Goal: Task Accomplishment & Management: Complete application form

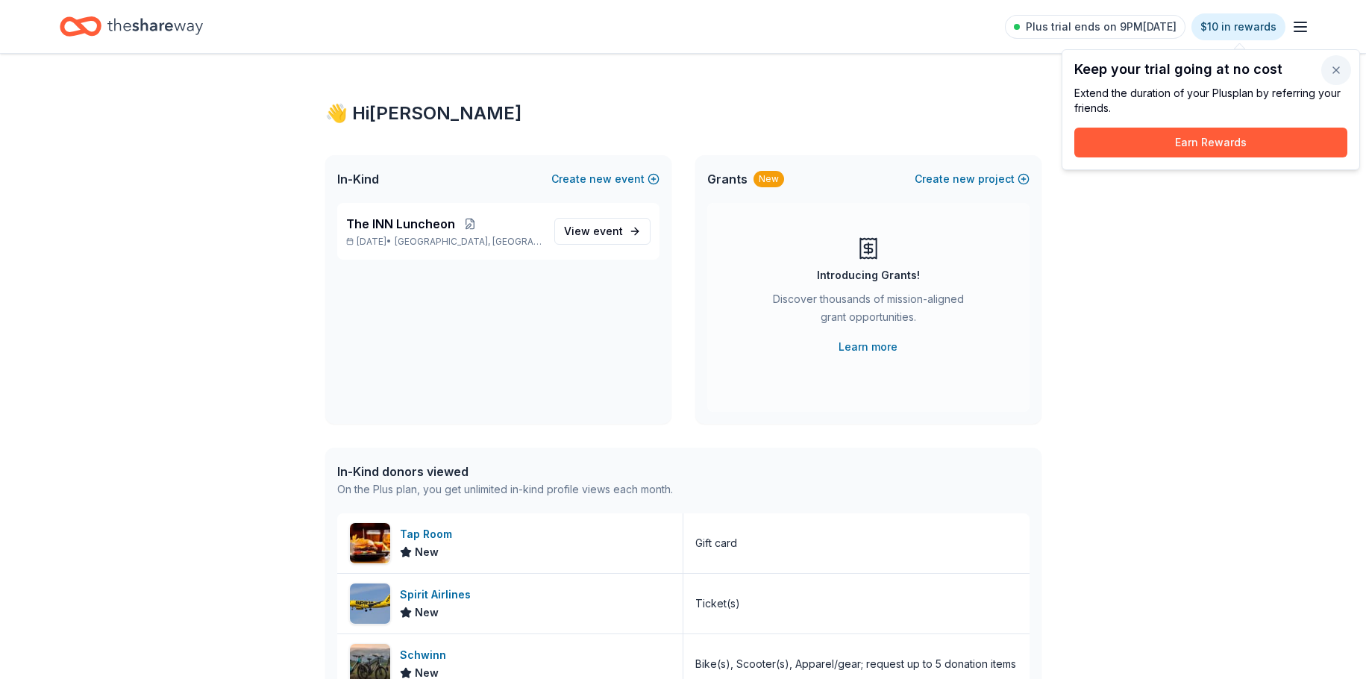
click at [1338, 70] on button "button" at bounding box center [1336, 70] width 30 height 30
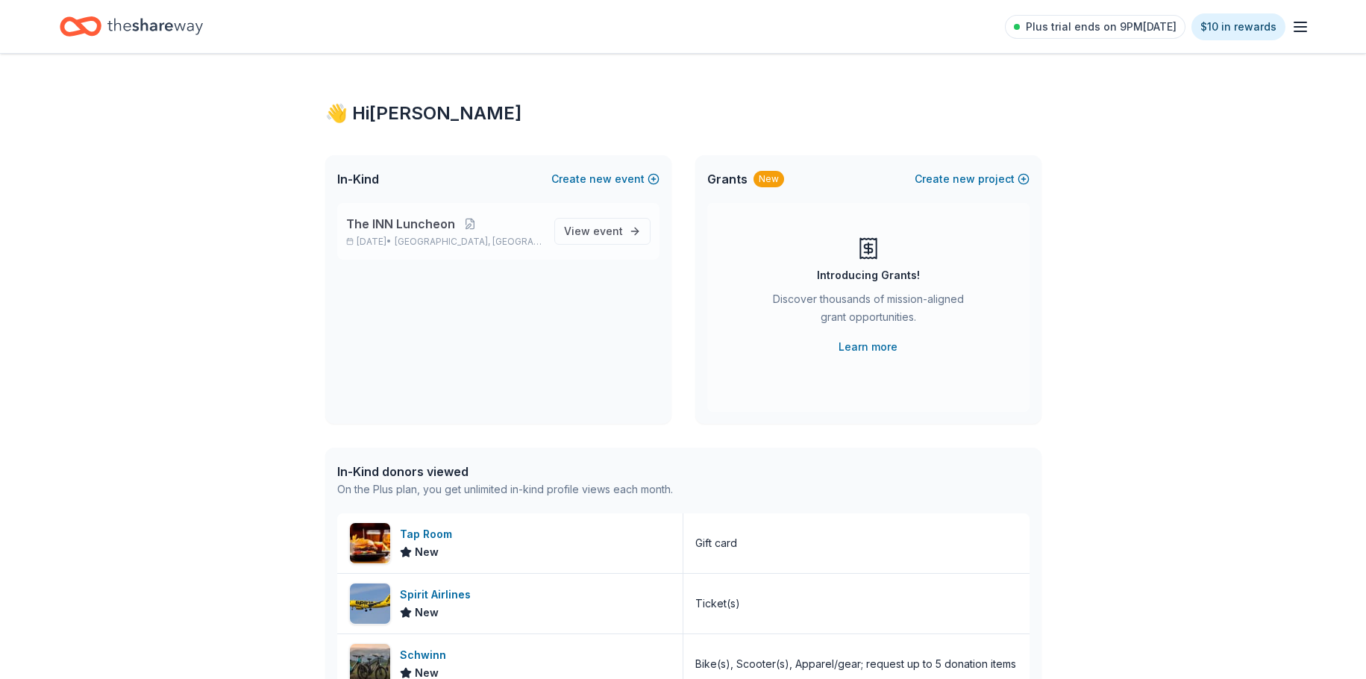
click at [396, 226] on span "The INN Luncheon" at bounding box center [400, 224] width 109 height 18
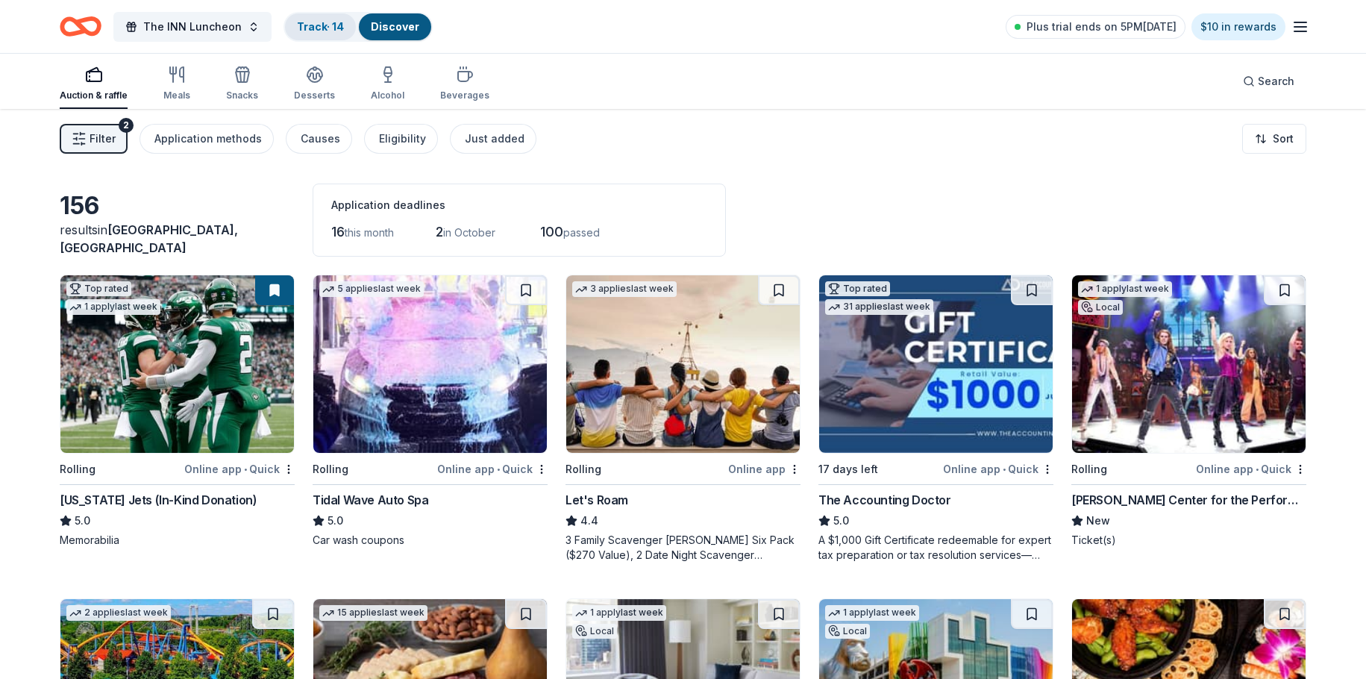
click at [321, 22] on link "Track · 14" at bounding box center [320, 26] width 47 height 13
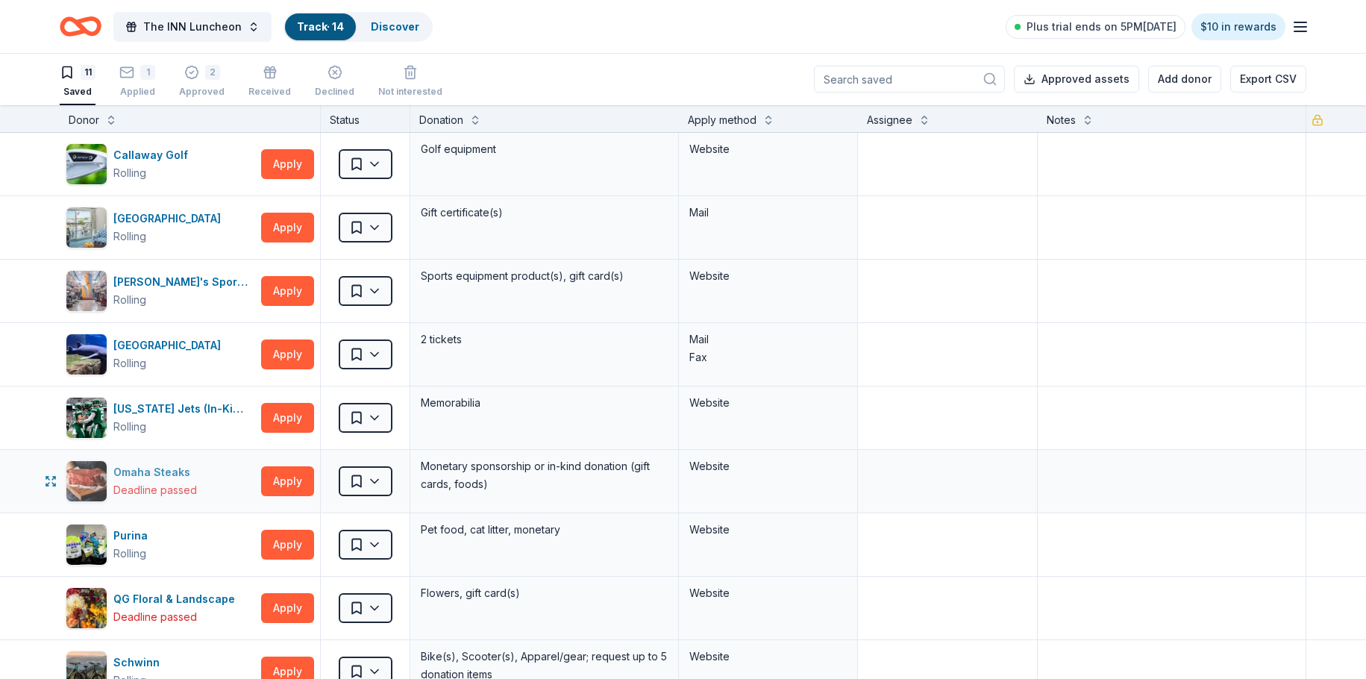
scroll to position [298, 0]
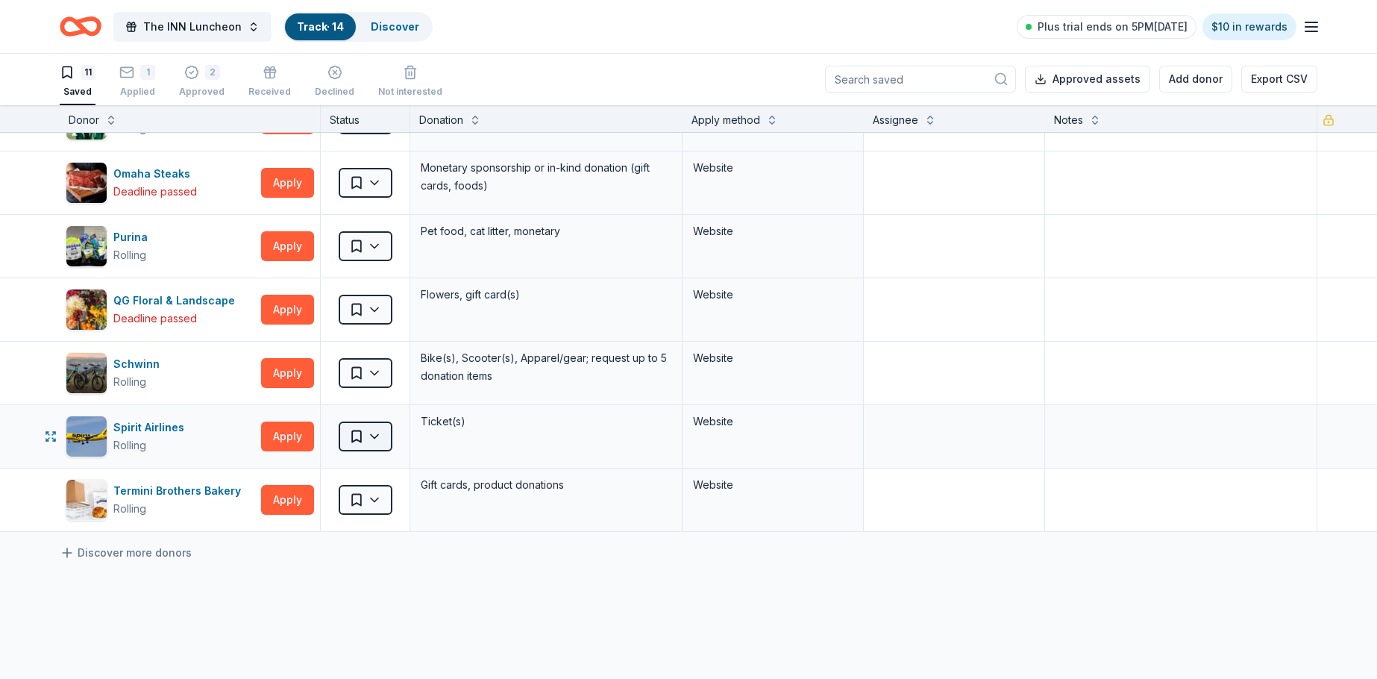
click at [348, 441] on html "The INN Luncheon Track · 14 Discover Plus trial ends on 5PM[DATE] $10 in reward…" at bounding box center [688, 338] width 1377 height 679
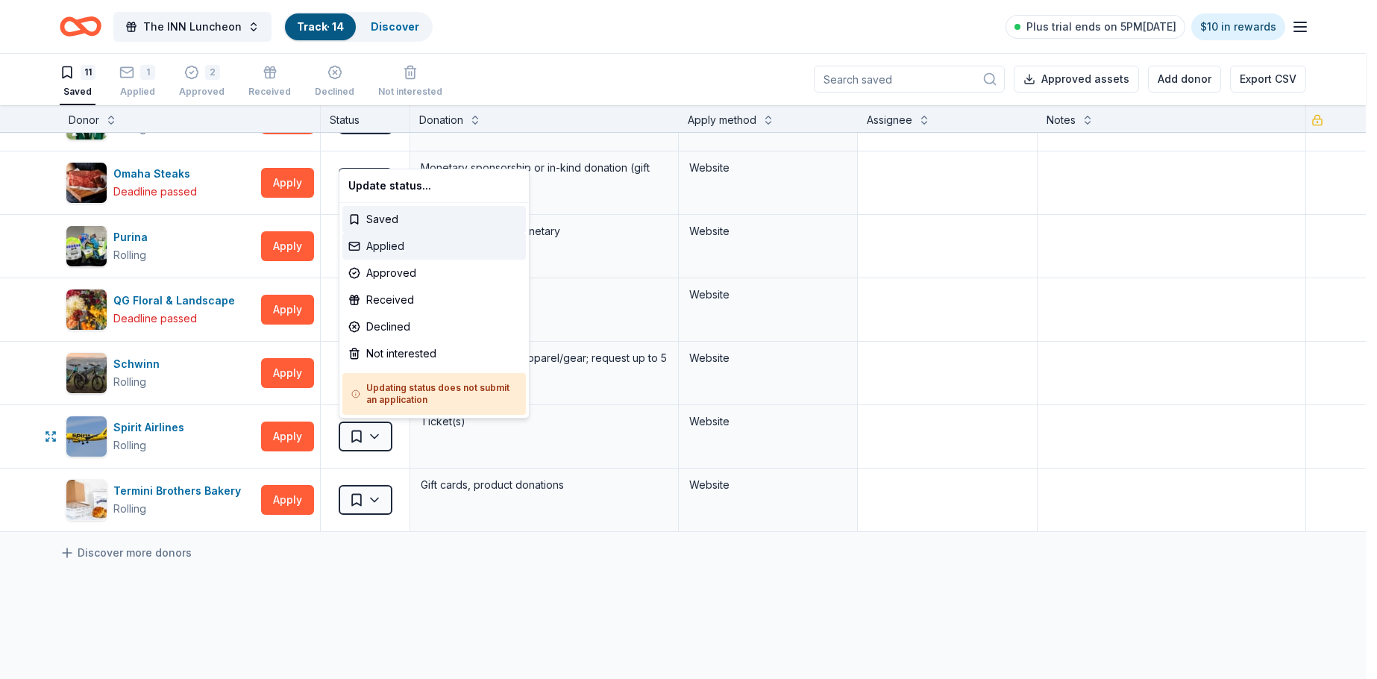
click at [388, 247] on div "Applied" at bounding box center [433, 246] width 183 height 27
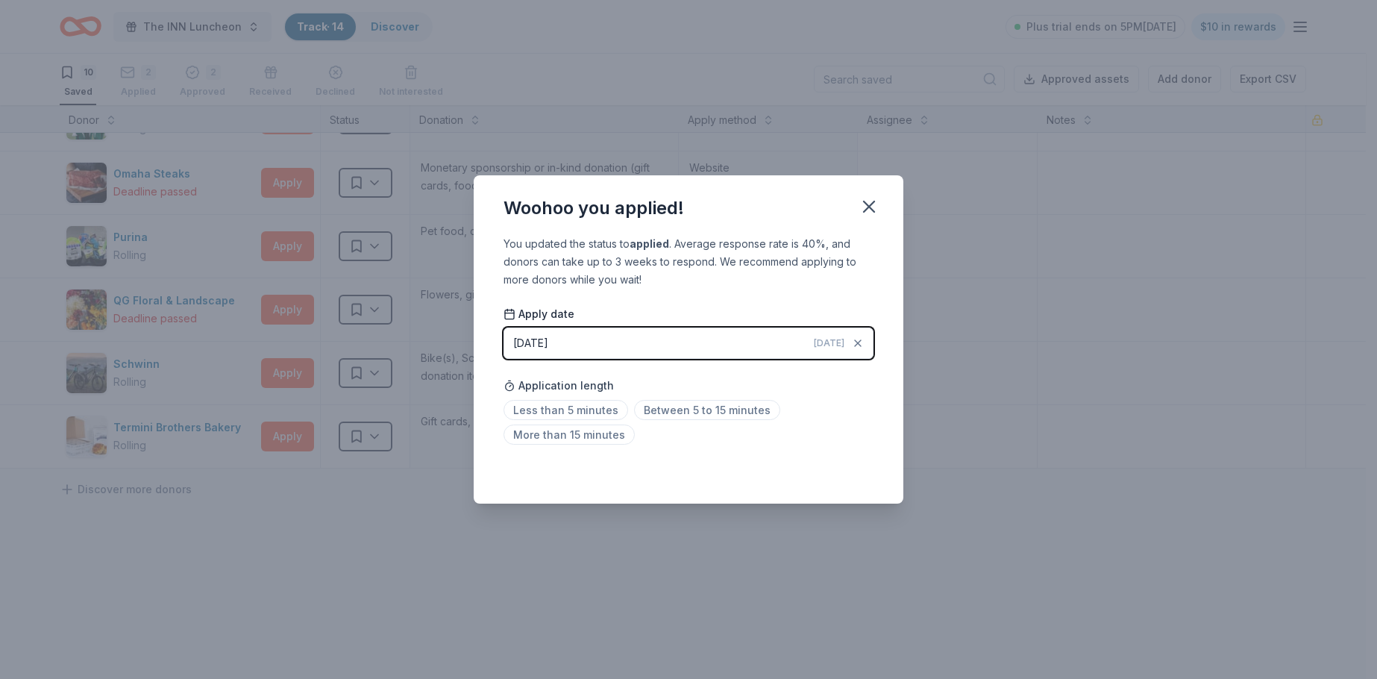
click at [548, 347] on div "[DATE]" at bounding box center [530, 343] width 35 height 18
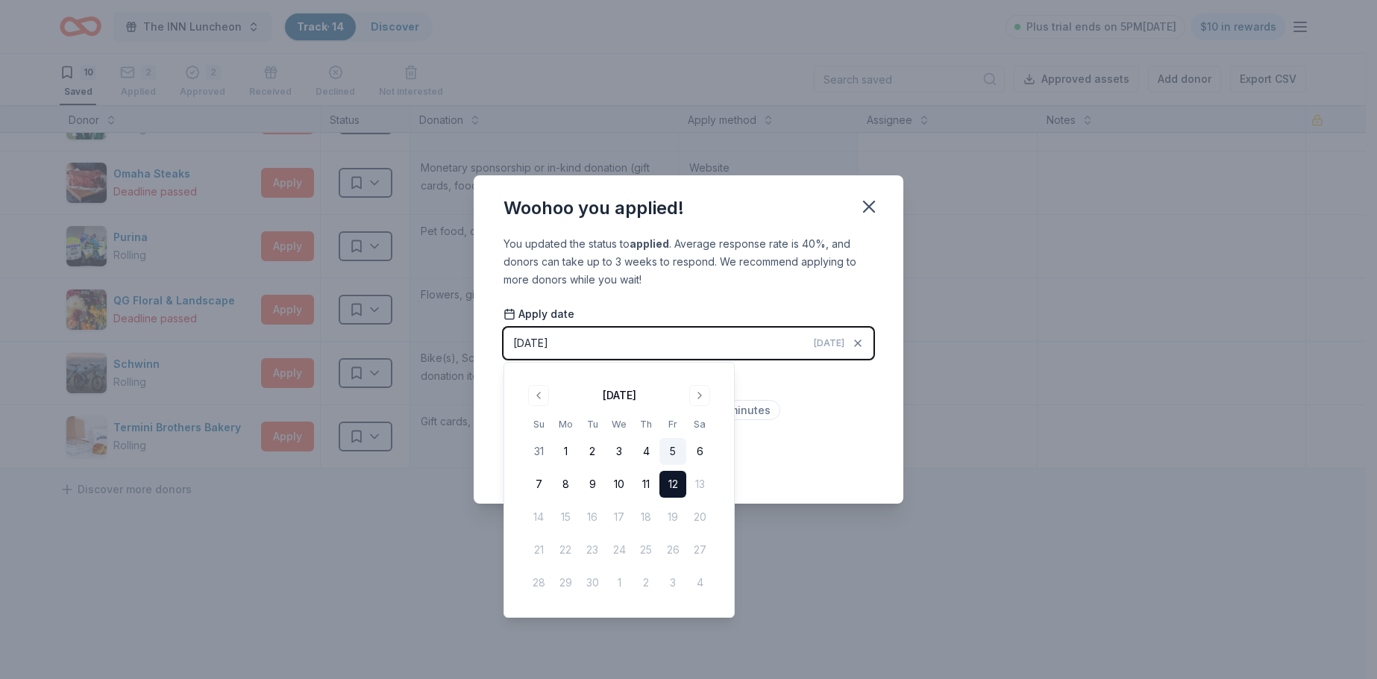
click at [677, 449] on button "5" at bounding box center [672, 451] width 27 height 27
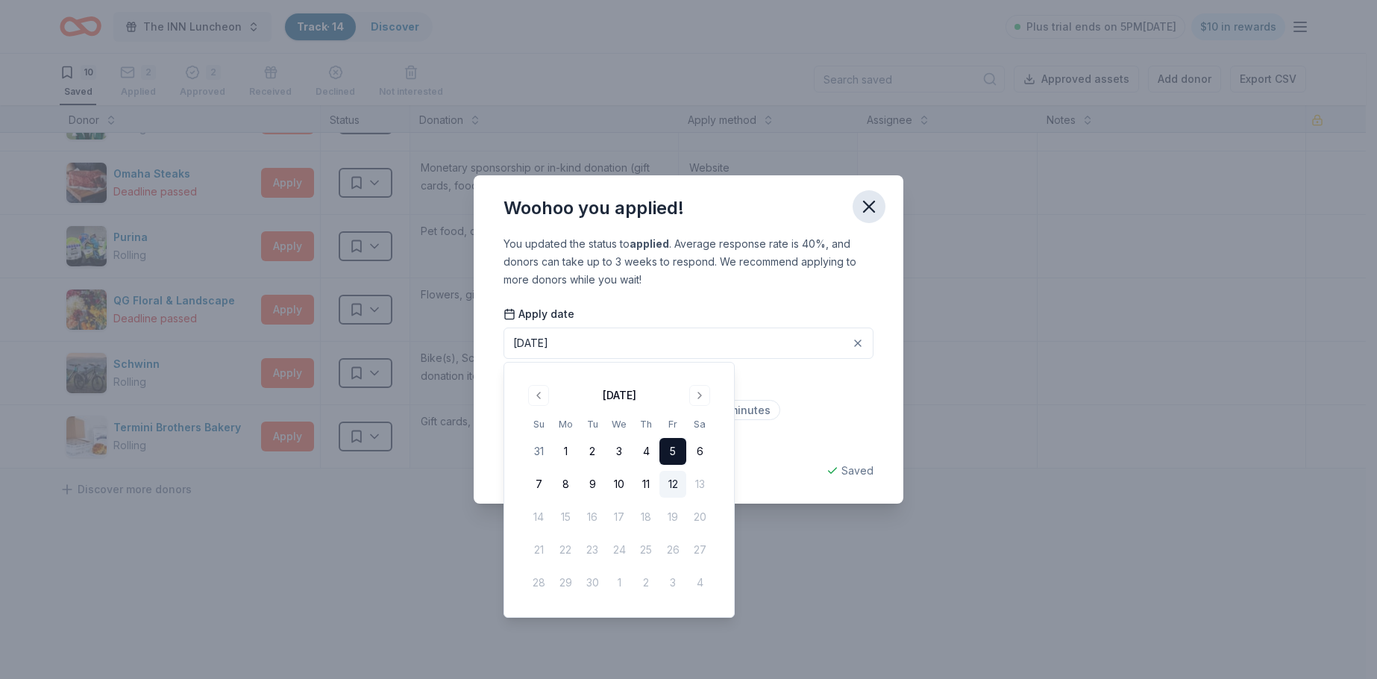
click at [869, 203] on icon "button" at bounding box center [869, 206] width 21 height 21
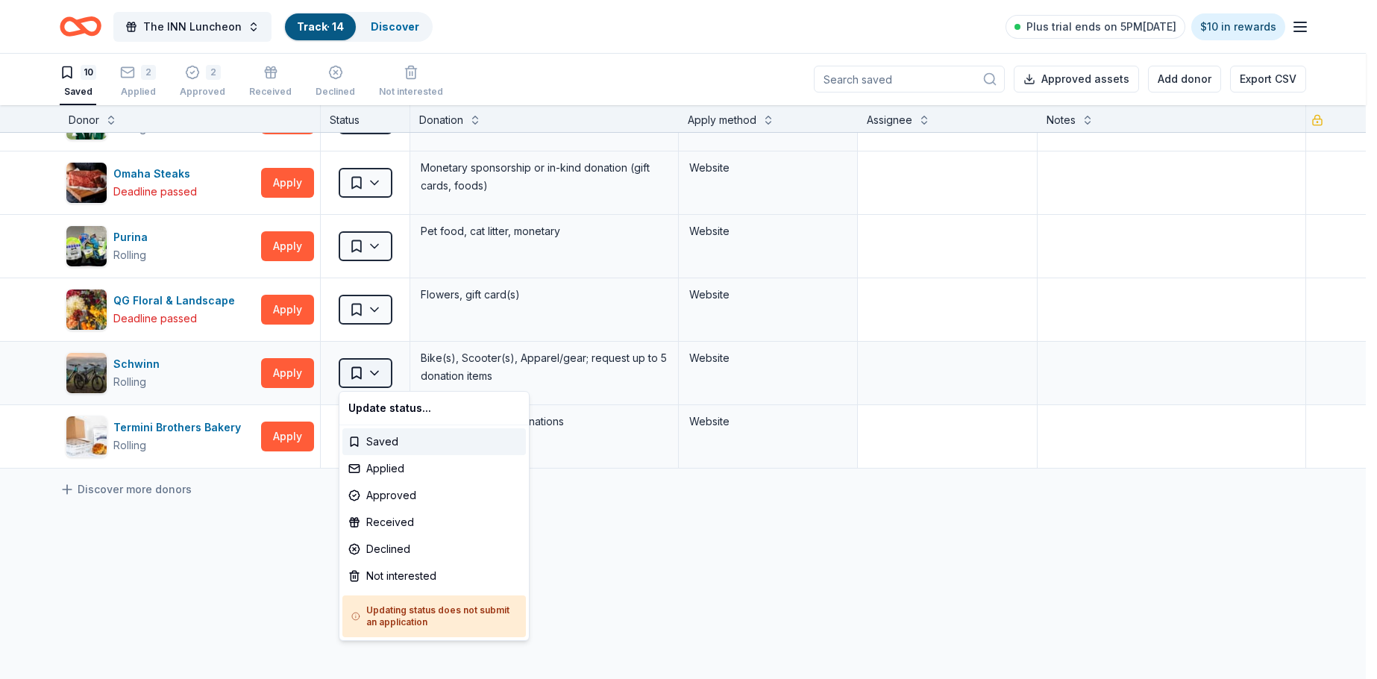
click at [358, 368] on html "The INN Luncheon Track · 14 Discover Plus trial ends on 5PM[DATE] $10 in reward…" at bounding box center [688, 338] width 1377 height 679
click at [392, 459] on div "Applied" at bounding box center [433, 468] width 183 height 27
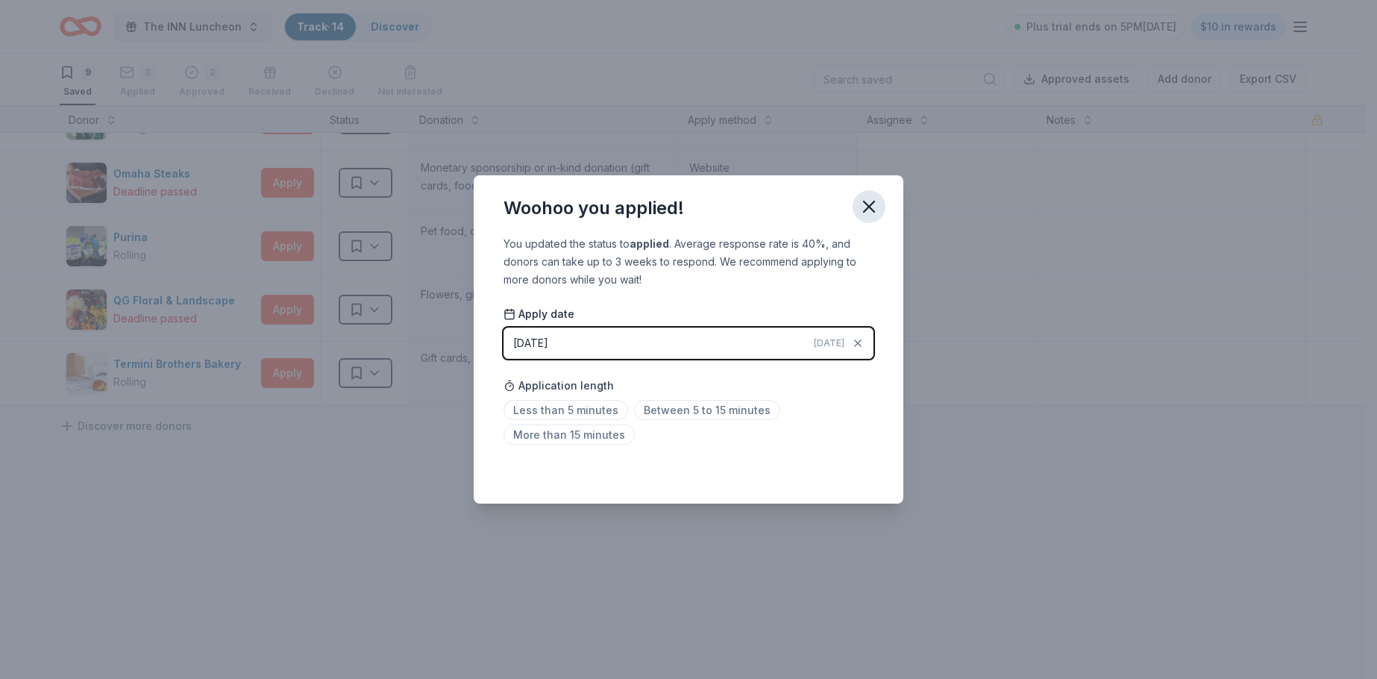
click at [874, 207] on icon "button" at bounding box center [869, 206] width 21 height 21
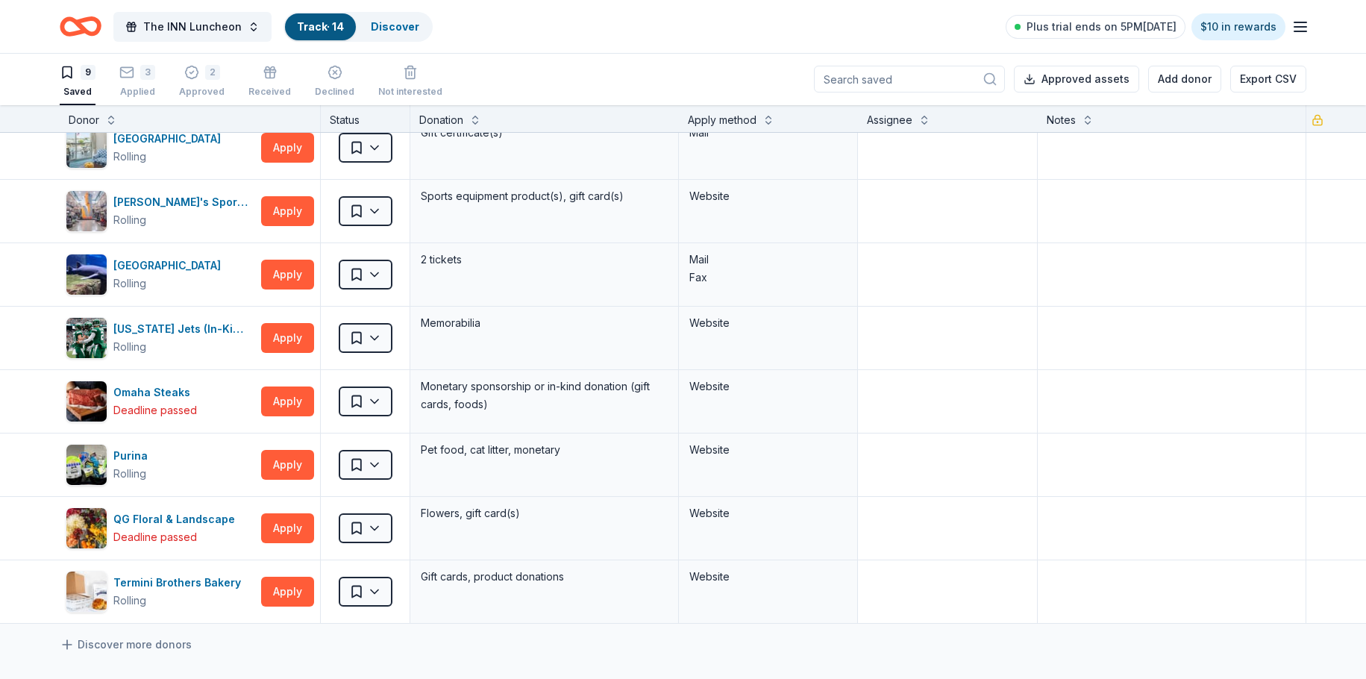
scroll to position [75, 0]
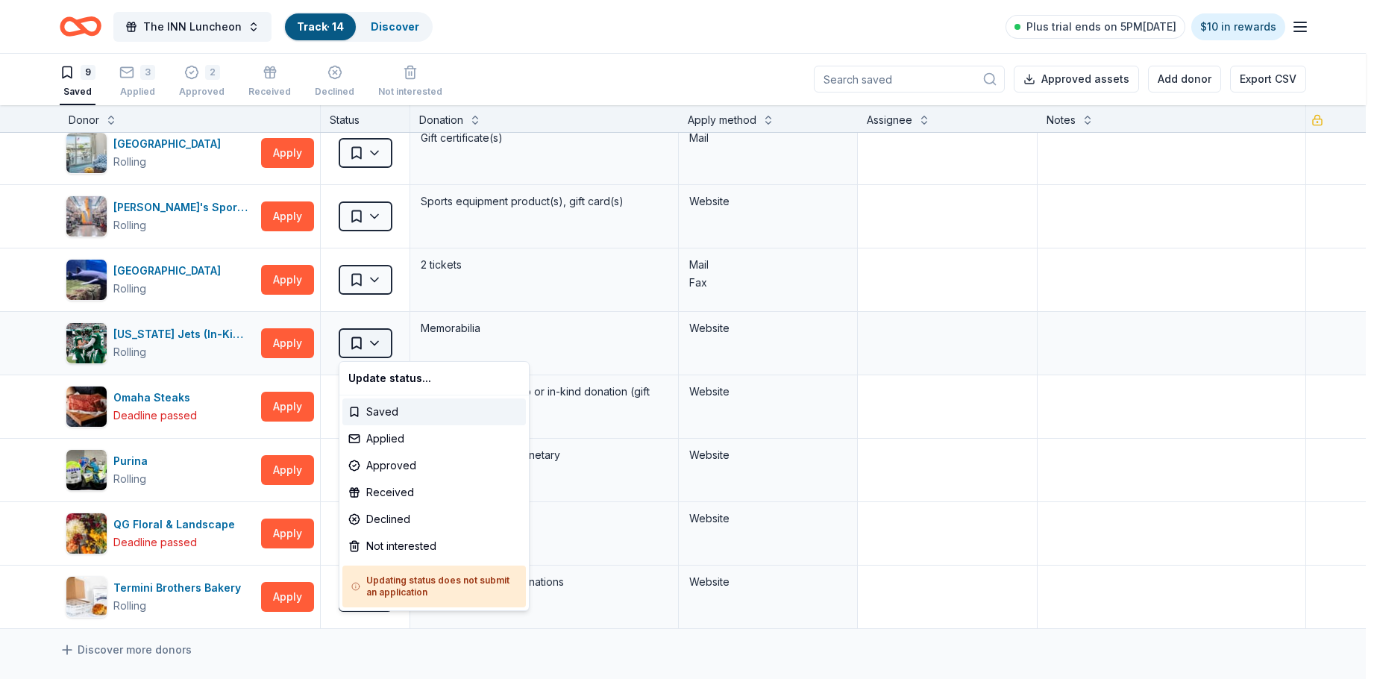
click at [364, 339] on html "The INN Luncheon Track · 14 Discover Plus trial ends on 5PM, 9/15 $10 in reward…" at bounding box center [688, 338] width 1377 height 679
click at [369, 433] on div "Applied" at bounding box center [433, 438] width 183 height 27
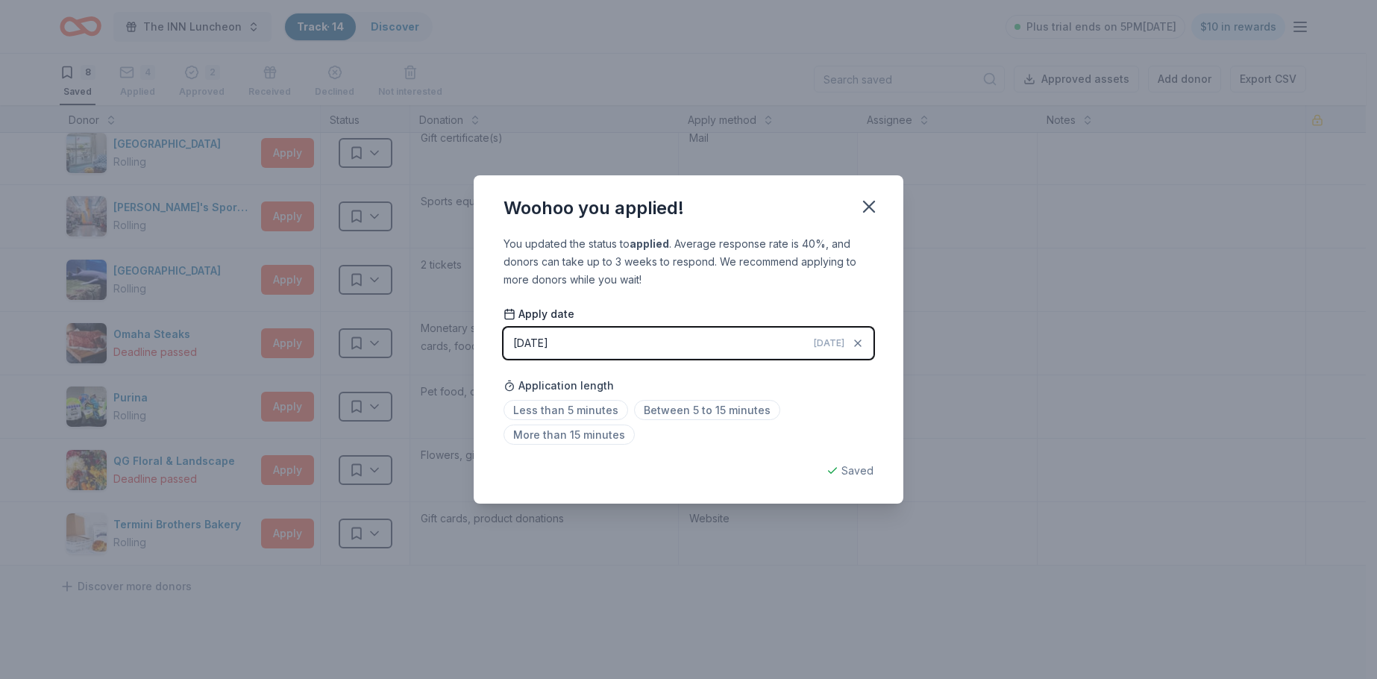
click at [548, 348] on div "09/12/2025" at bounding box center [530, 343] width 35 height 18
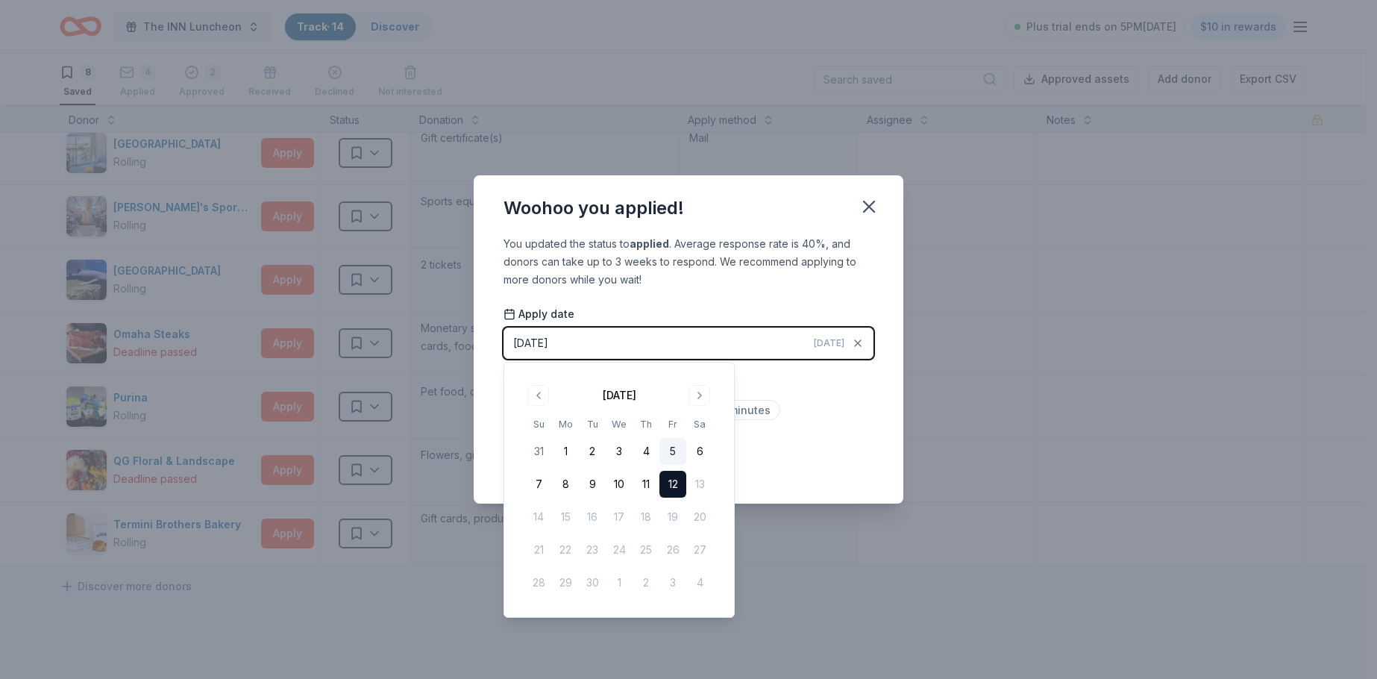
click at [675, 449] on button "5" at bounding box center [672, 451] width 27 height 27
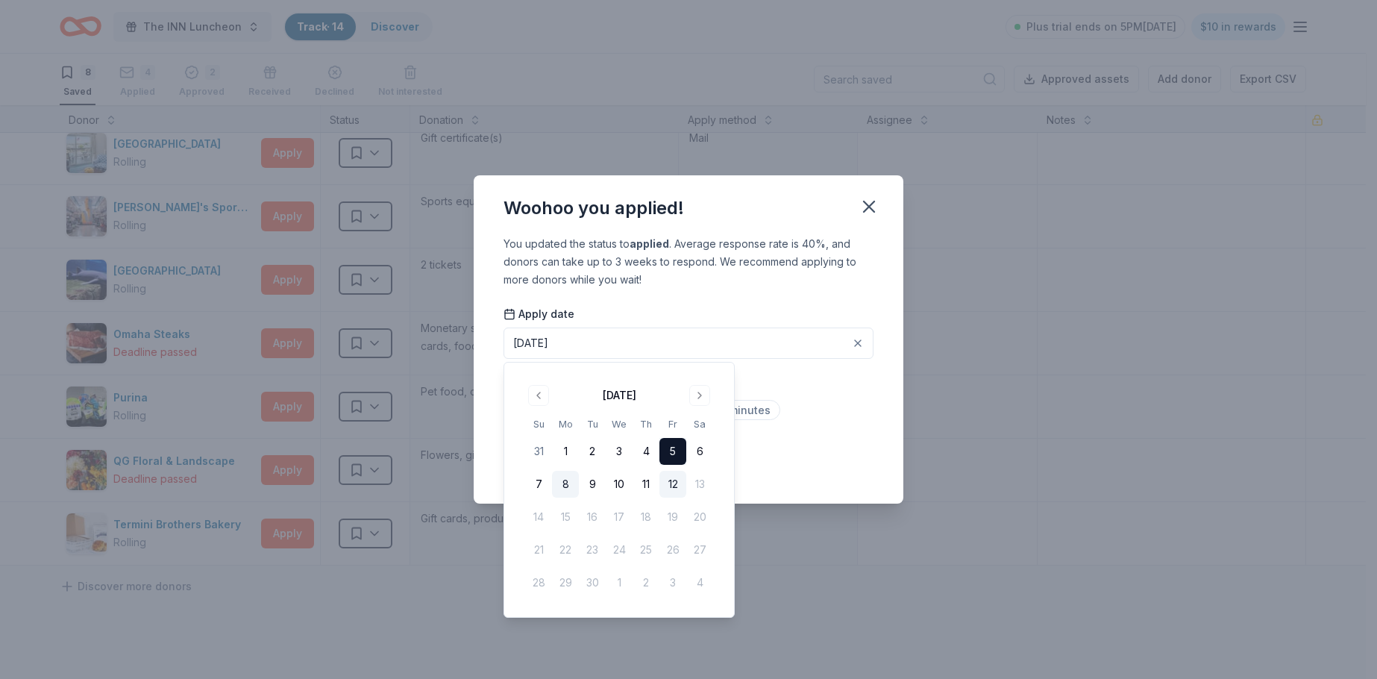
click at [558, 484] on button "8" at bounding box center [565, 484] width 27 height 27
click at [870, 209] on icon "button" at bounding box center [869, 206] width 21 height 21
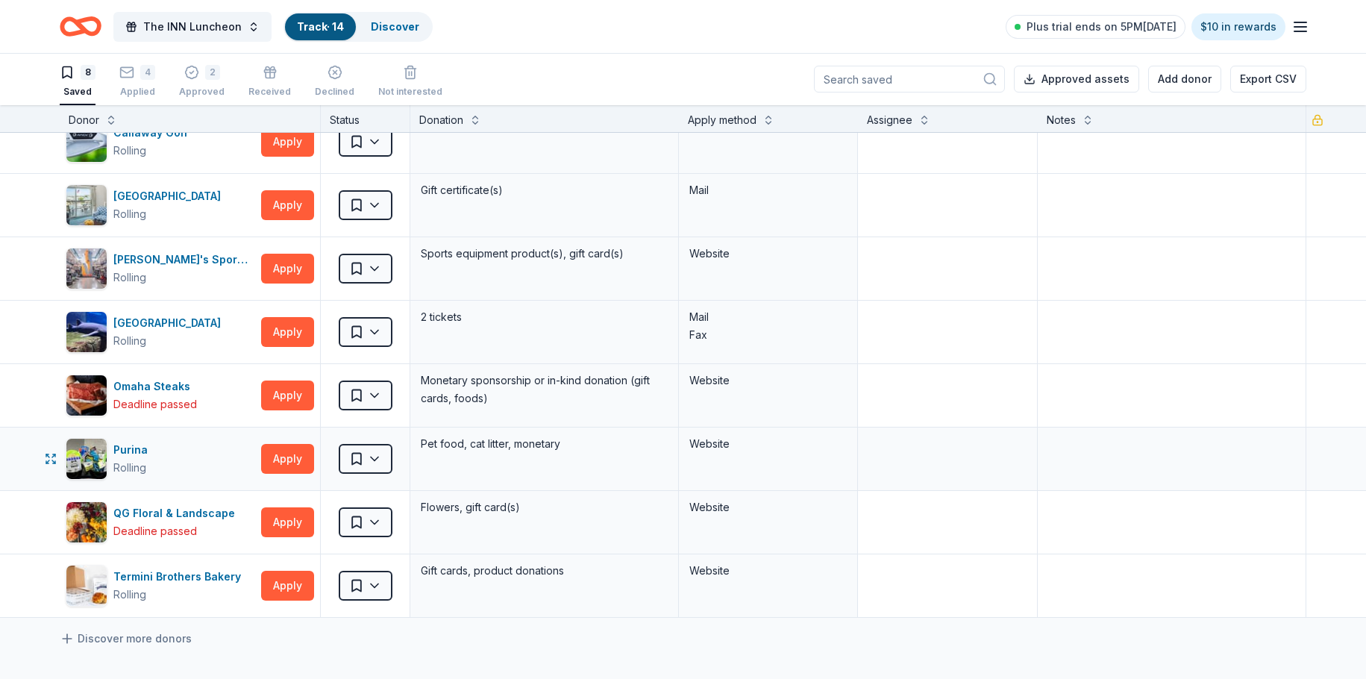
scroll to position [0, 0]
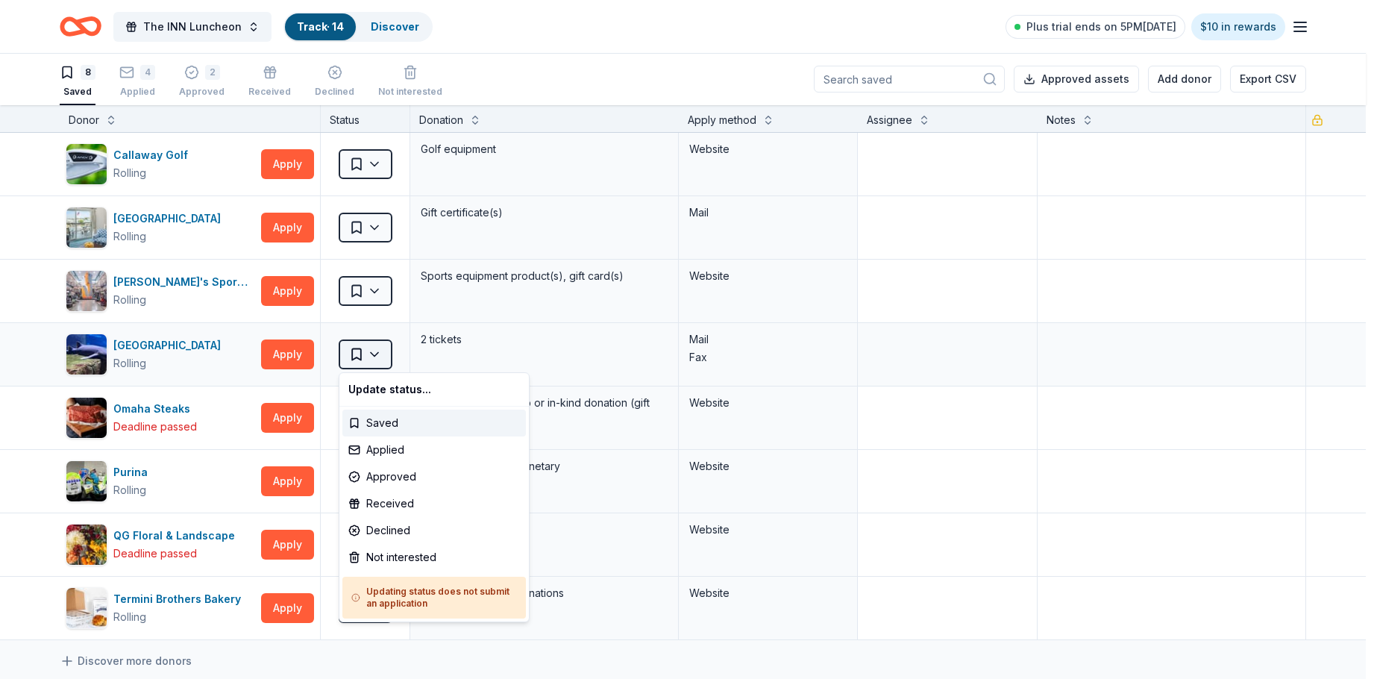
click at [358, 355] on html "The INN Luncheon Track · 14 Discover Plus trial ends on 5PM, 9/15 $10 in reward…" at bounding box center [688, 338] width 1377 height 679
click at [353, 445] on div "Applied" at bounding box center [433, 449] width 183 height 27
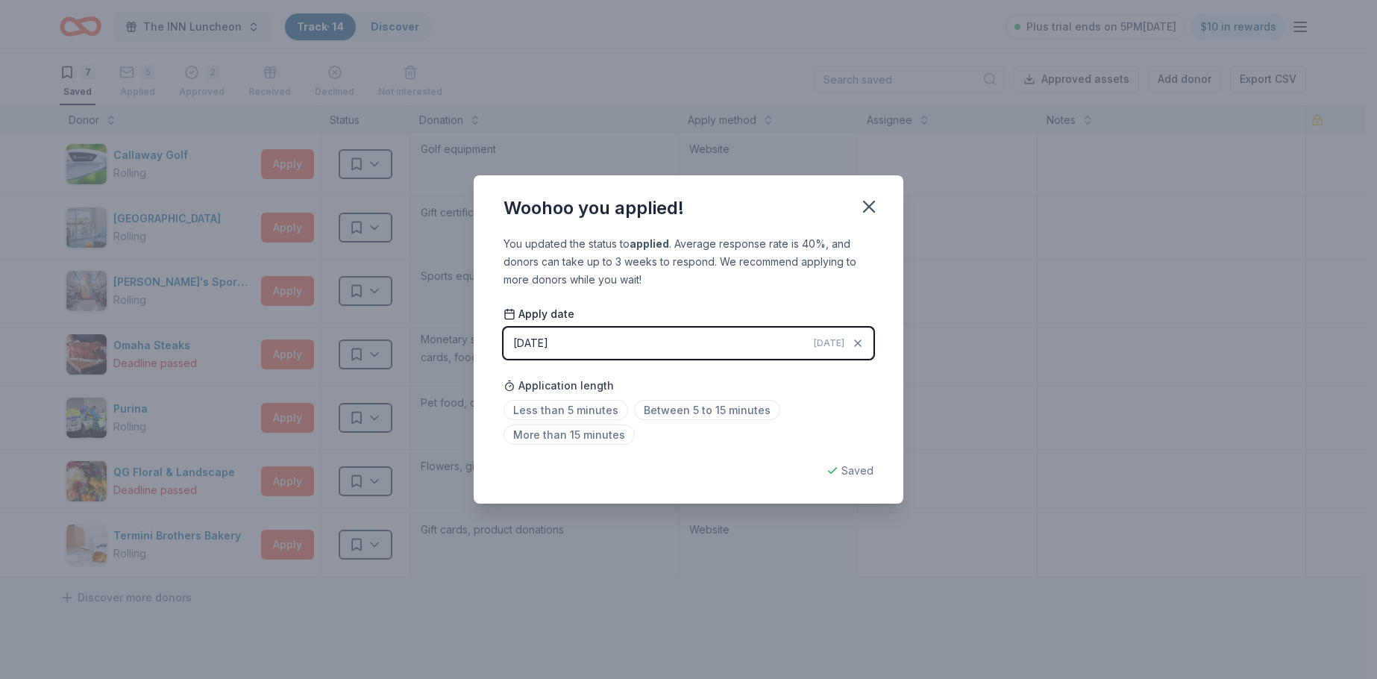
click at [514, 338] on div "09/12/2025" at bounding box center [530, 343] width 35 height 18
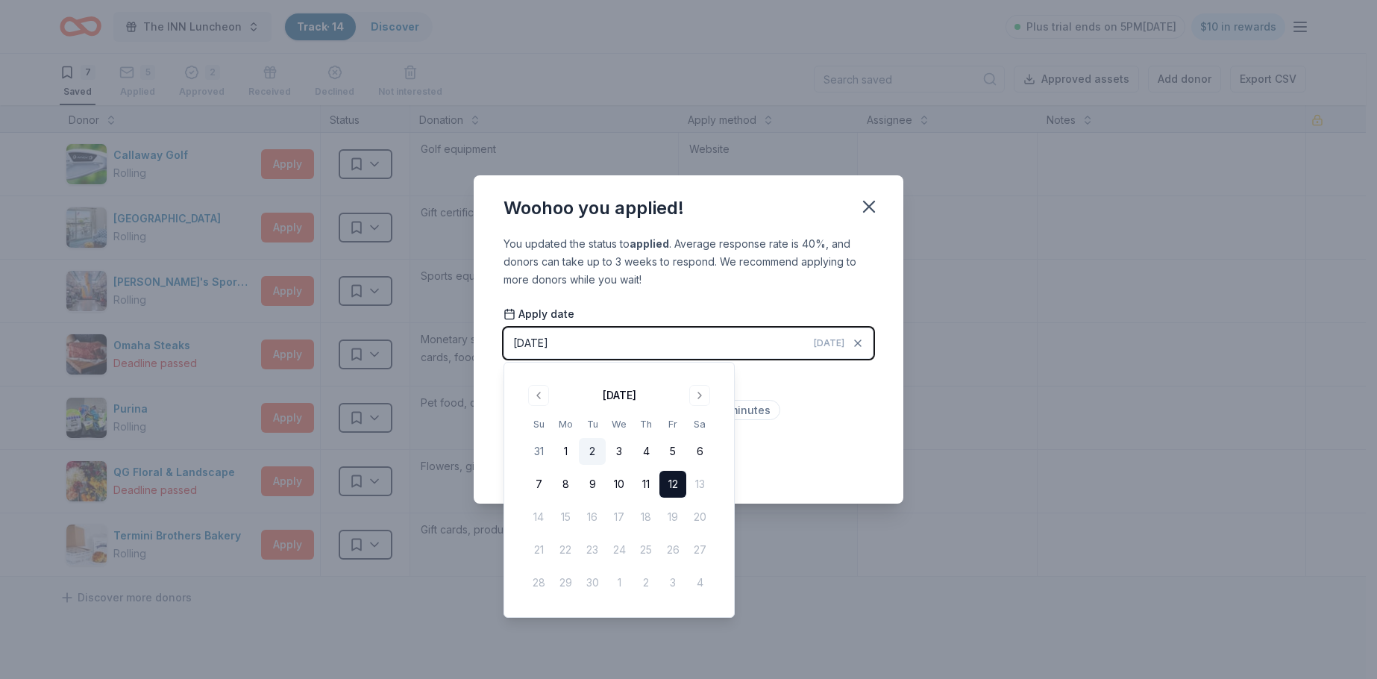
drag, startPoint x: 562, startPoint y: 479, endPoint x: 604, endPoint y: 455, distance: 48.1
click at [567, 479] on button "8" at bounding box center [565, 484] width 27 height 27
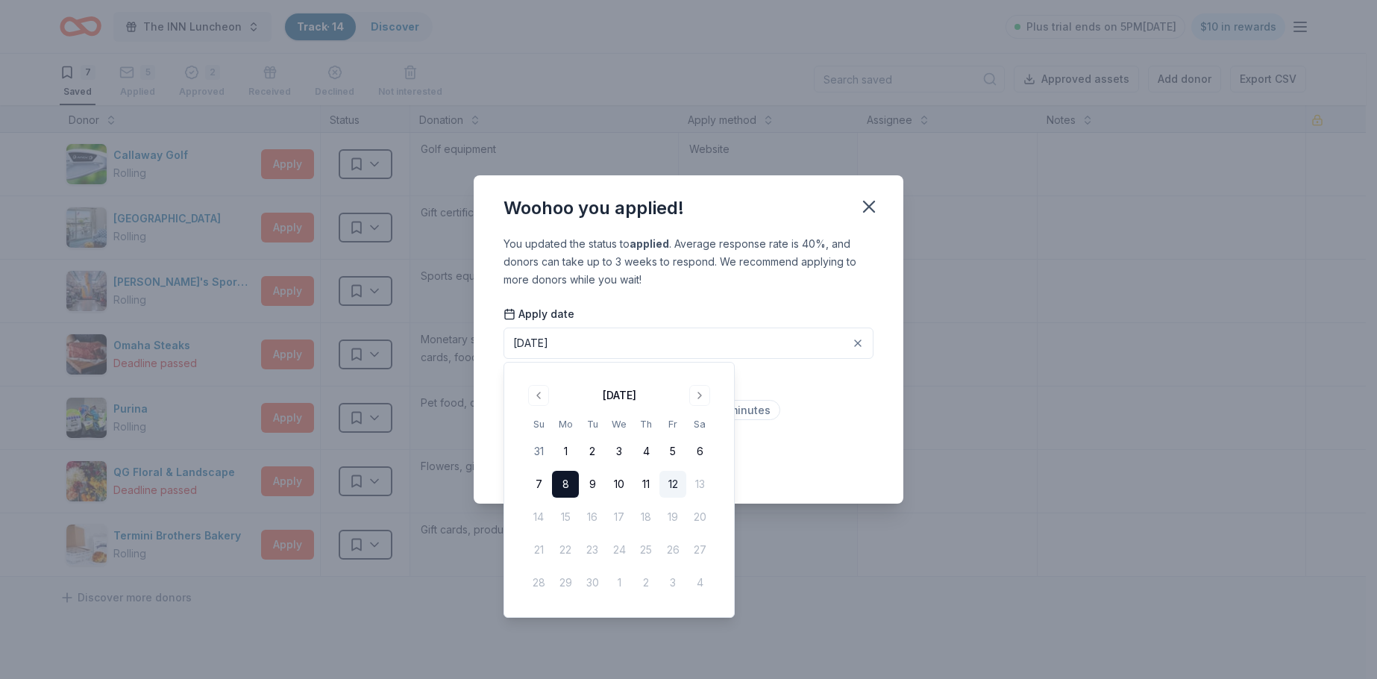
drag, startPoint x: 813, startPoint y: 220, endPoint x: 888, endPoint y: 210, distance: 76.1
click at [814, 220] on div "Woohoo you applied!" at bounding box center [689, 205] width 430 height 60
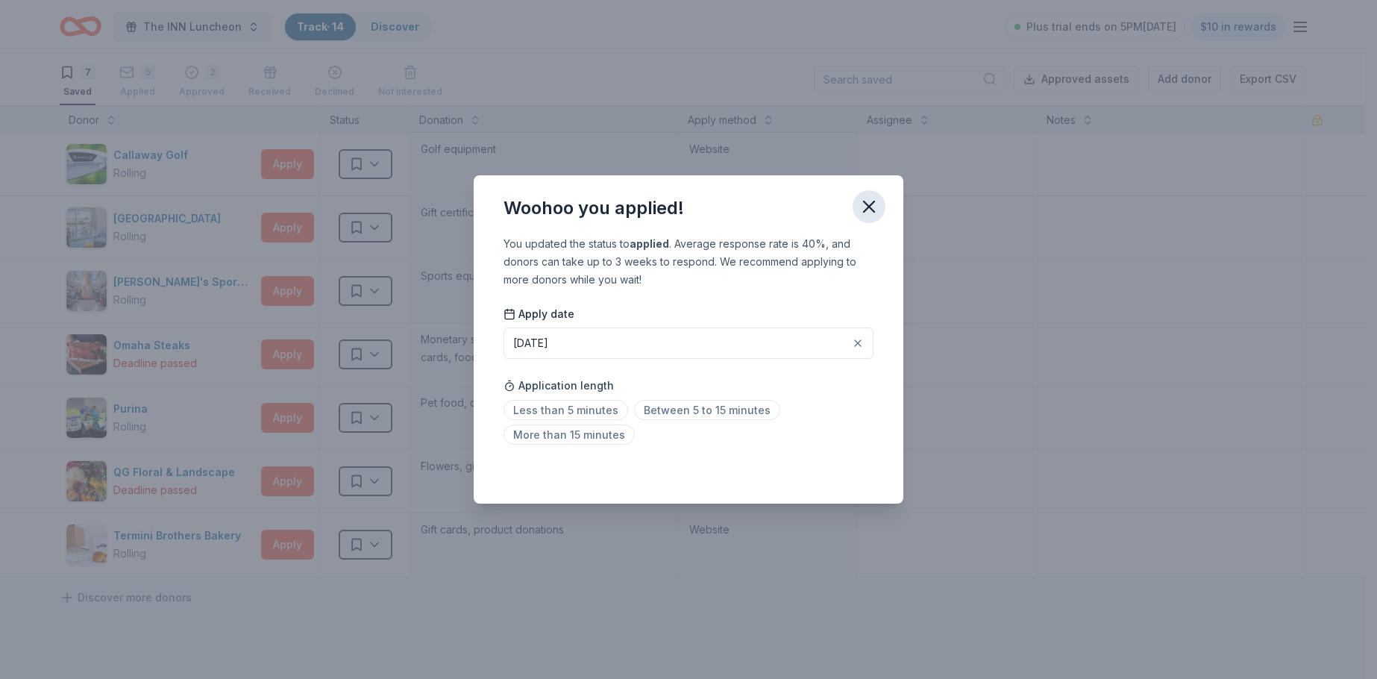
click at [859, 202] on icon "button" at bounding box center [869, 206] width 21 height 21
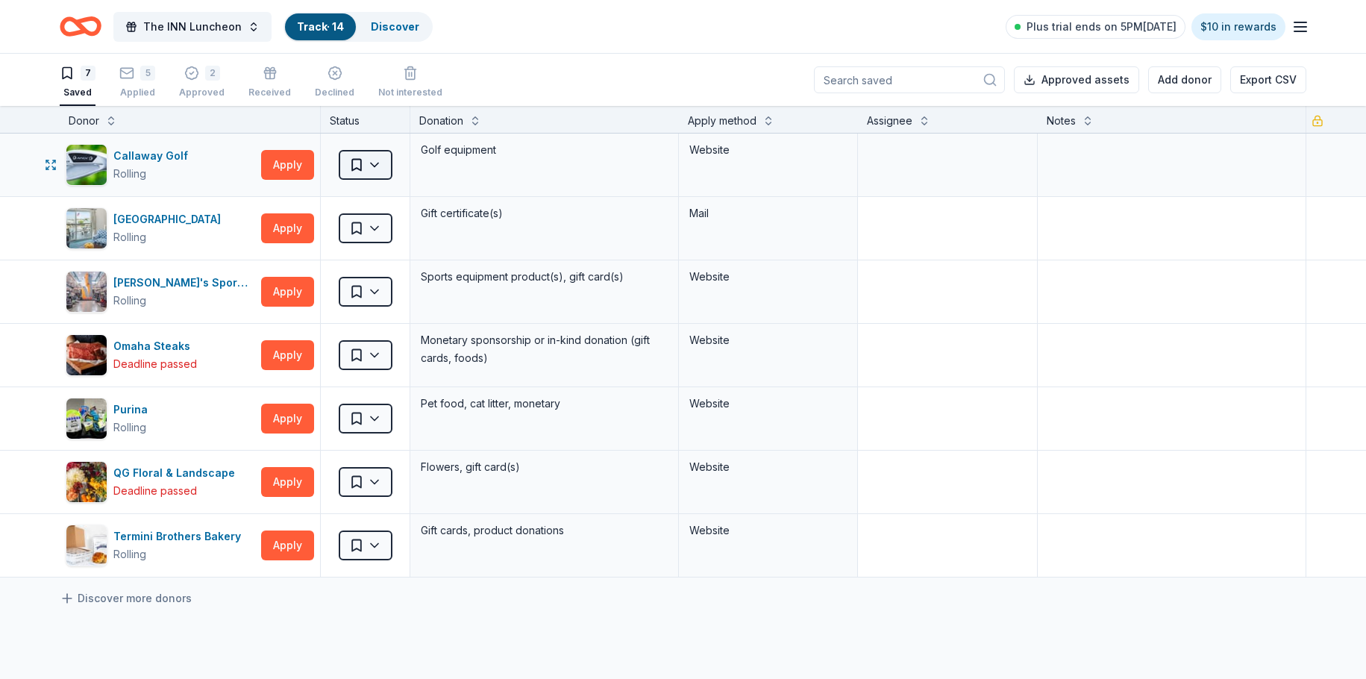
click at [366, 157] on html "The INN Luncheon Track · 14 Discover Plus trial ends on 5PM, 9/15 $10 in reward…" at bounding box center [683, 339] width 1366 height 679
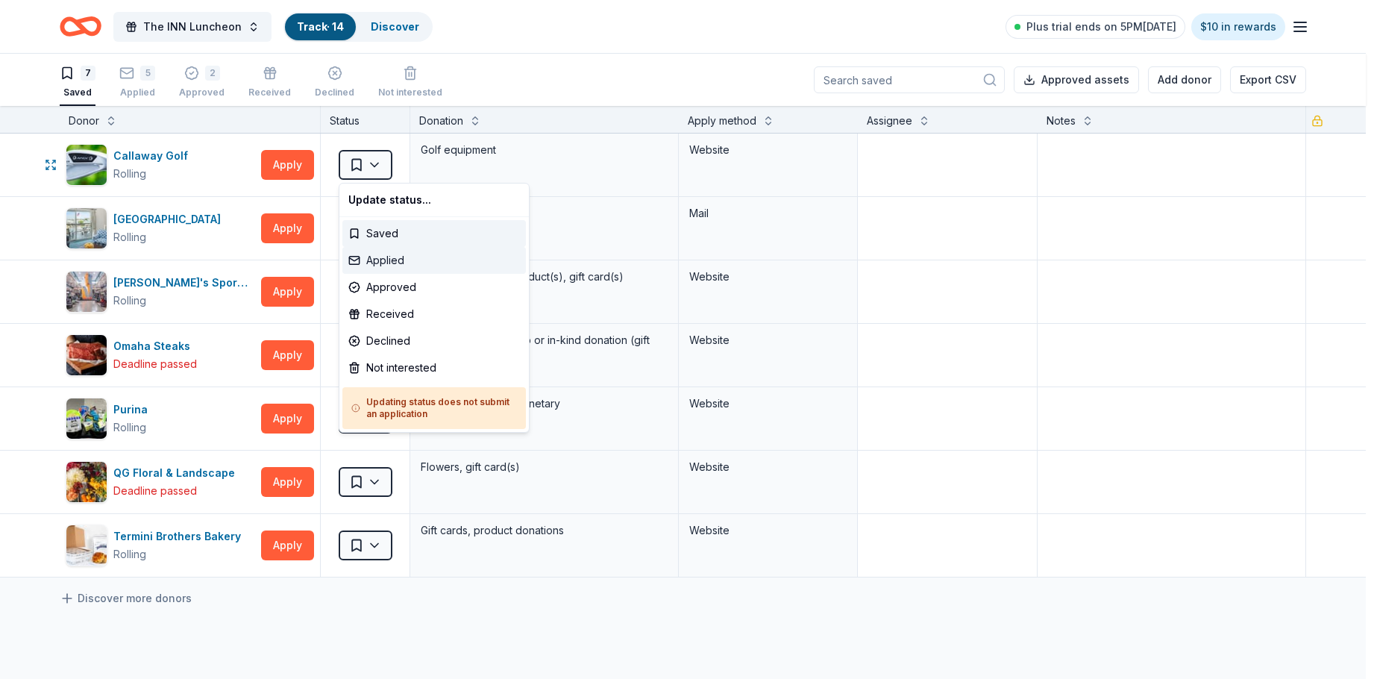
click at [379, 263] on div "Applied" at bounding box center [433, 260] width 183 height 27
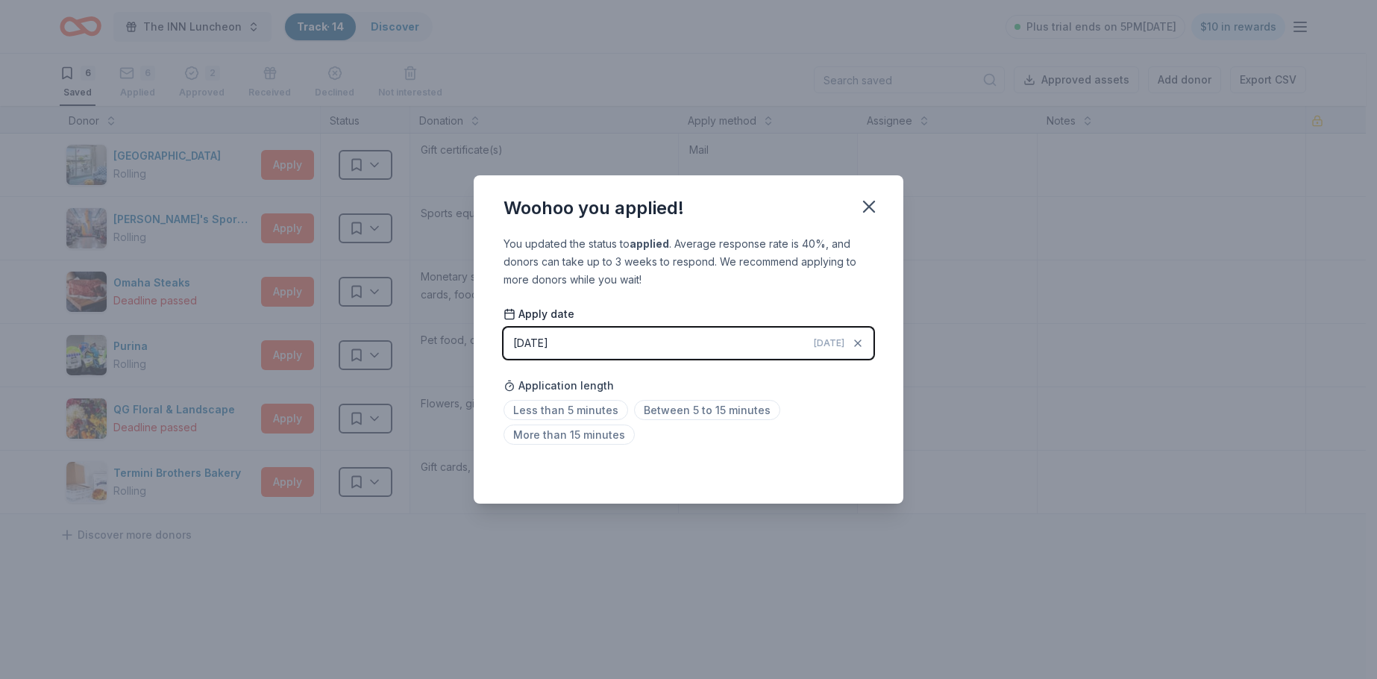
click at [837, 332] on button "09/12/2025 Today" at bounding box center [688, 342] width 370 height 31
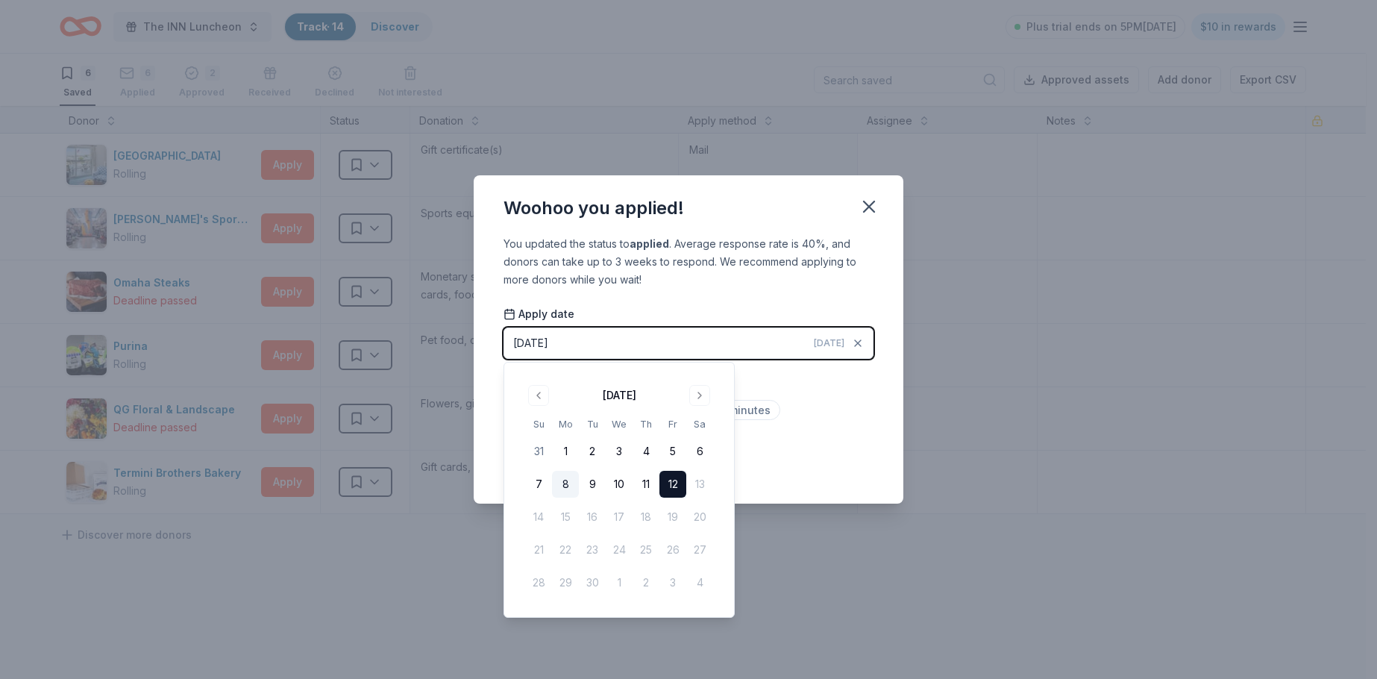
click at [568, 488] on button "8" at bounding box center [565, 484] width 27 height 27
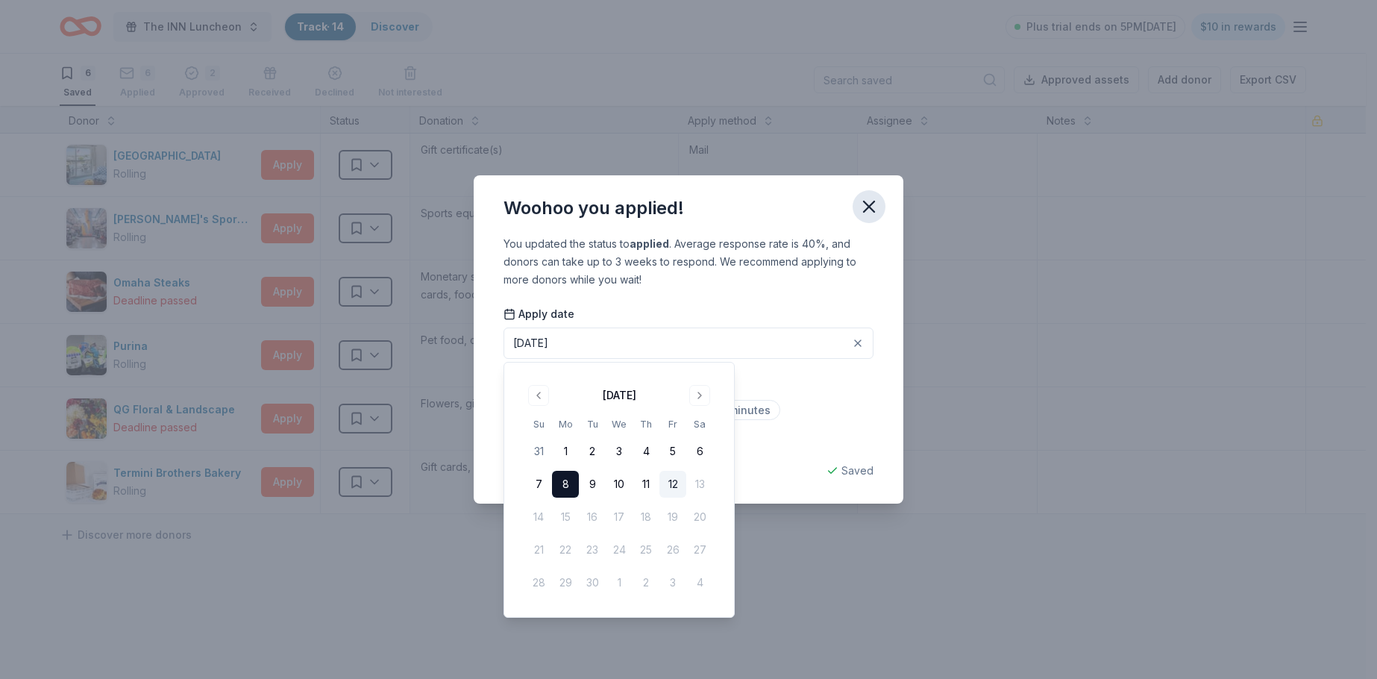
click at [875, 201] on icon "button" at bounding box center [869, 206] width 21 height 21
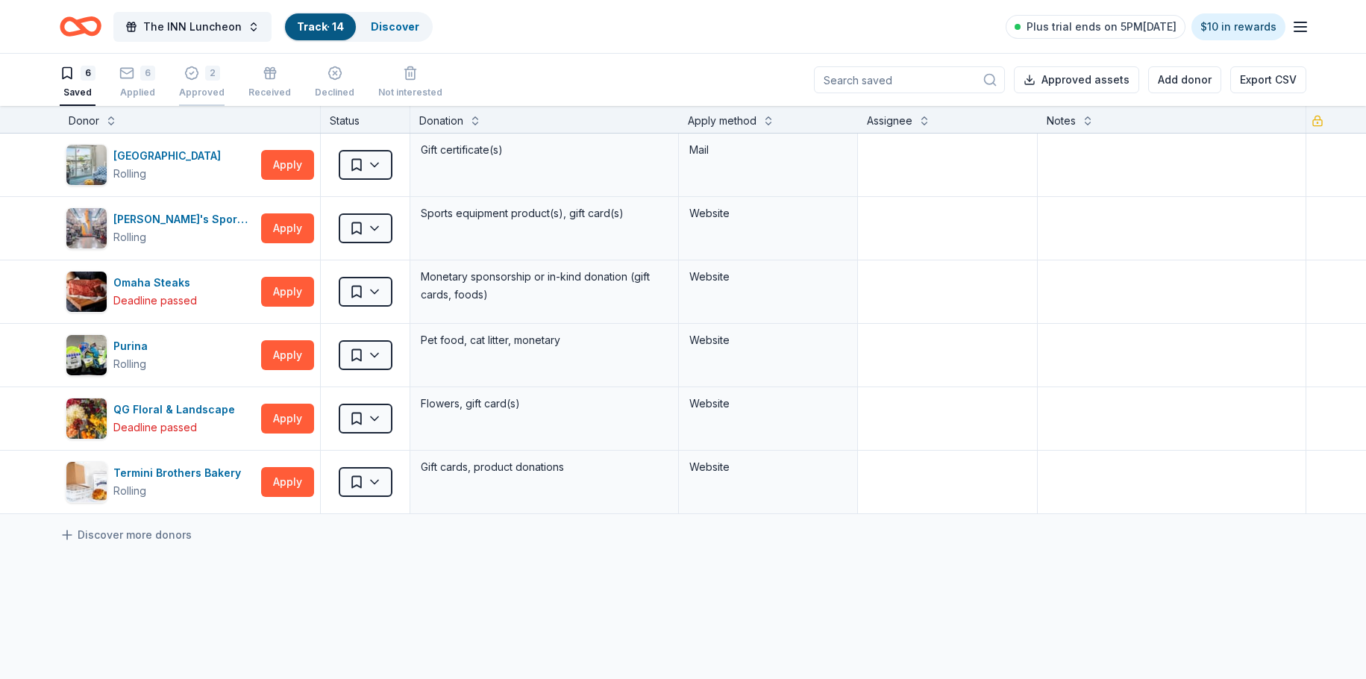
click at [200, 72] on div "2" at bounding box center [202, 73] width 46 height 15
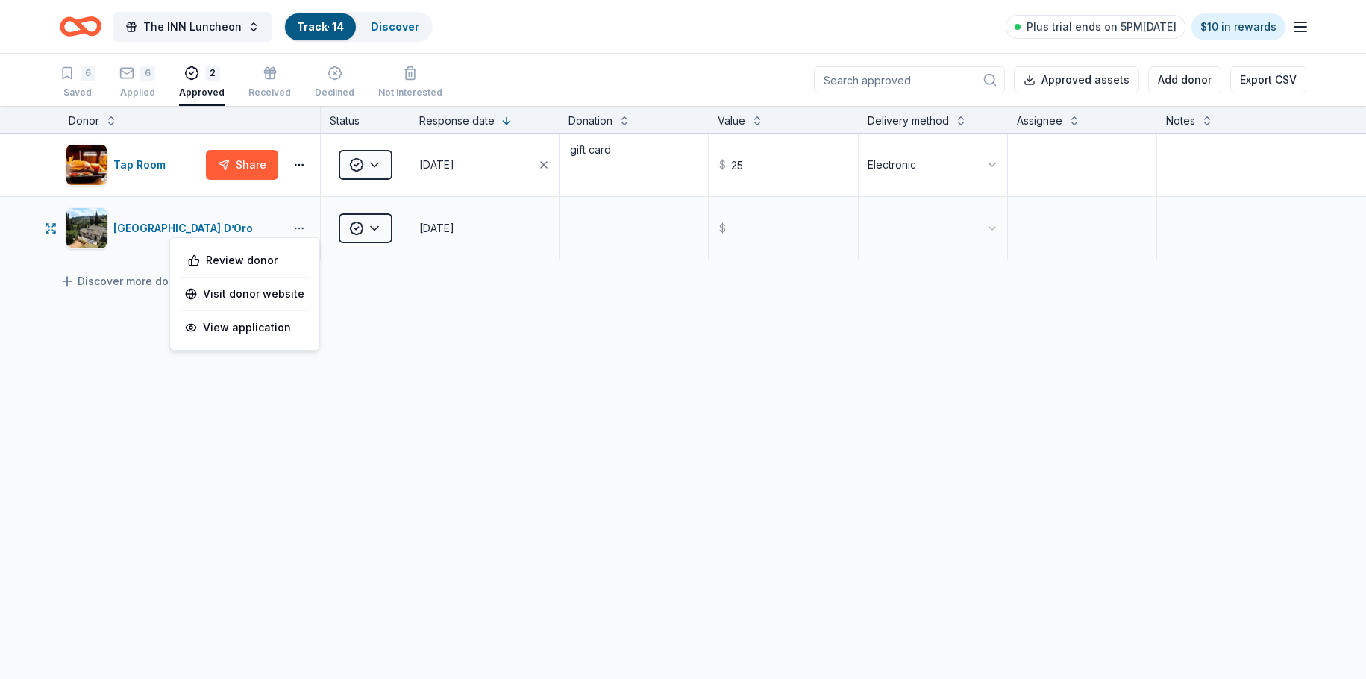
click at [293, 222] on button "button" at bounding box center [299, 228] width 30 height 12
click at [268, 291] on link "Visit donor website" at bounding box center [244, 294] width 119 height 18
click at [301, 228] on button "button" at bounding box center [299, 228] width 30 height 12
click at [276, 328] on div "View application" at bounding box center [244, 327] width 131 height 27
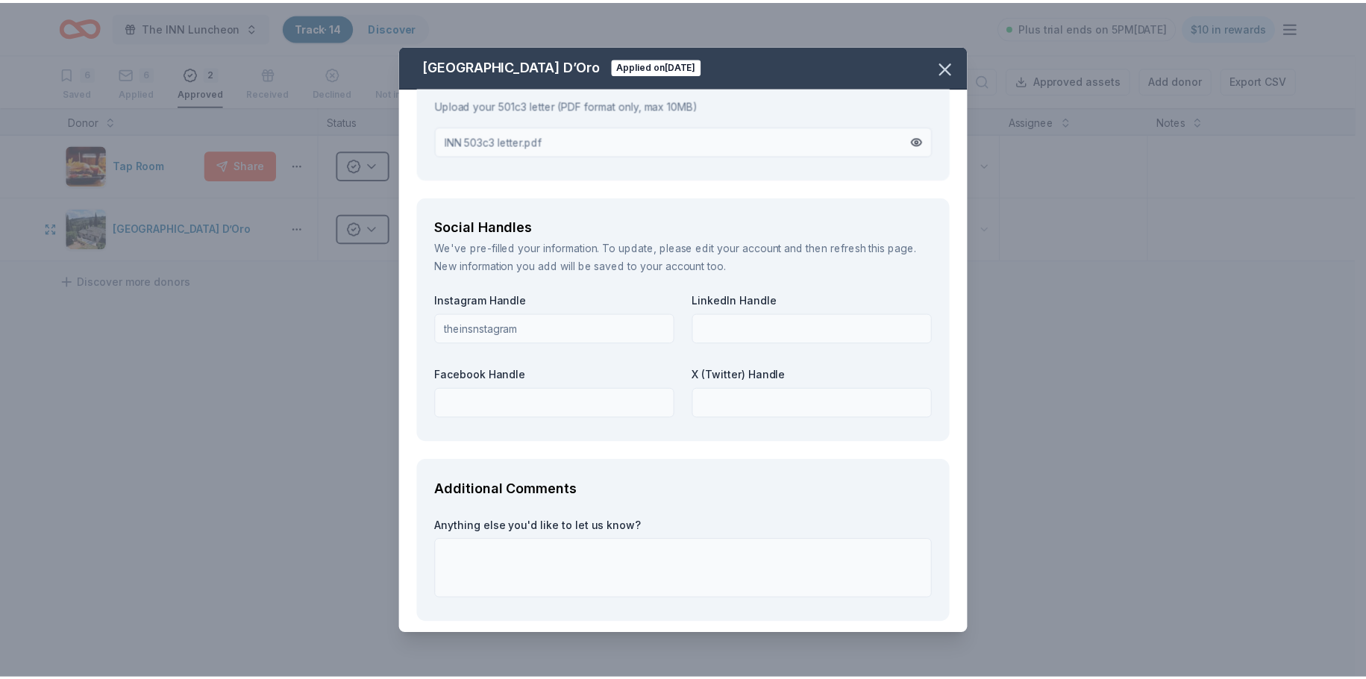
scroll to position [2094, 0]
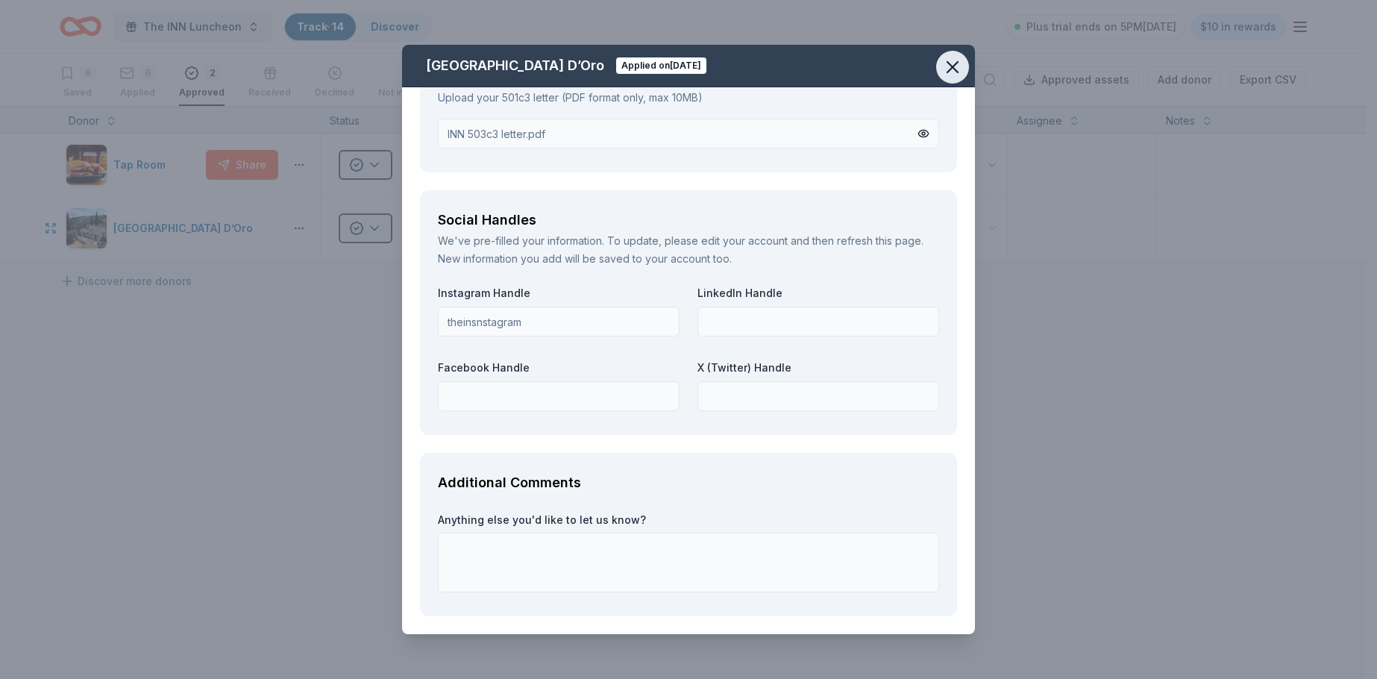
click at [951, 52] on button "button" at bounding box center [952, 67] width 33 height 33
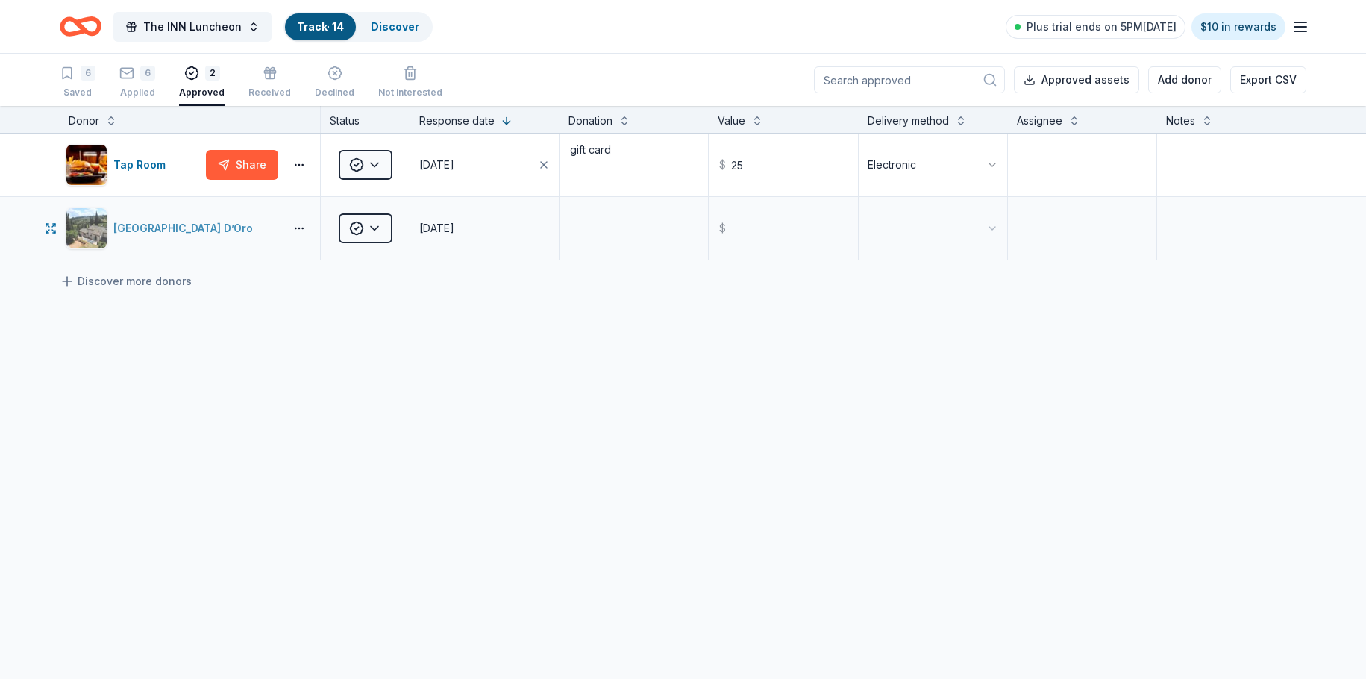
drag, startPoint x: 207, startPoint y: 228, endPoint x: 131, endPoint y: 233, distance: 77.1
click at [131, 233] on div "[GEOGRAPHIC_DATA] D’Oro" at bounding box center [172, 228] width 213 height 42
